Goal: Navigation & Orientation: Find specific page/section

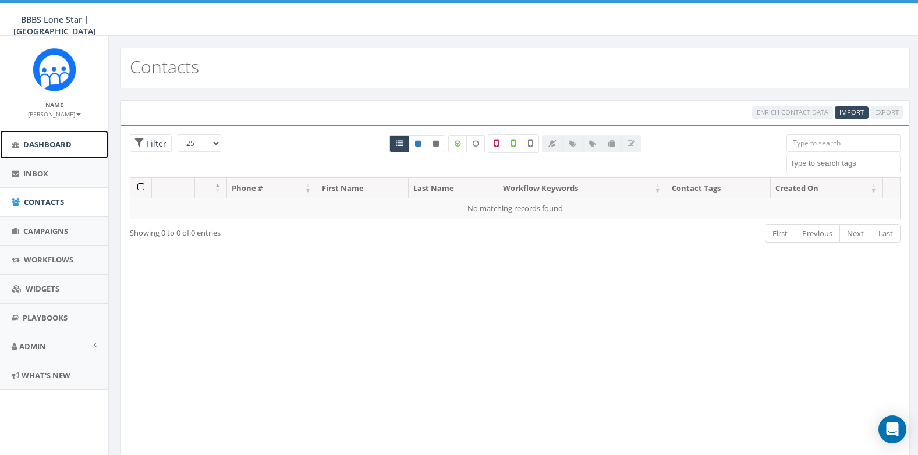
click at [50, 141] on span "Dashboard" at bounding box center [47, 144] width 48 height 10
